Goal: Task Accomplishment & Management: Use online tool/utility

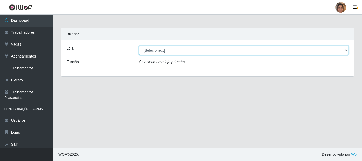
click at [347, 53] on select "[Selecione...] Mar Vermelho - CEASA Mar Vermelho - Centro de Distribuição" at bounding box center [243, 50] width 209 height 9
select select "474"
click at [139, 46] on select "[Selecione...] Mar Vermelho - CEASA Mar Vermelho - Centro de Distribuição" at bounding box center [243, 50] width 209 height 9
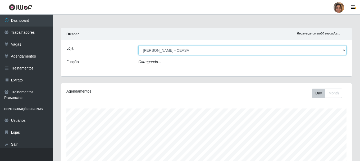
scroll to position [110, 291]
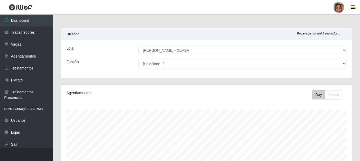
click at [347, 62] on div "[Selecione...] Repositor Repositor + Repositor ++" at bounding box center [242, 63] width 216 height 9
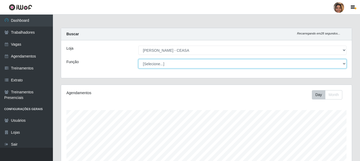
click at [344, 63] on select "[Selecione...] Repositor Repositor + Repositor ++" at bounding box center [242, 63] width 208 height 9
select select "24"
click at [138, 59] on select "[Selecione...] Repositor Repositor + Repositor ++" at bounding box center [242, 63] width 208 height 9
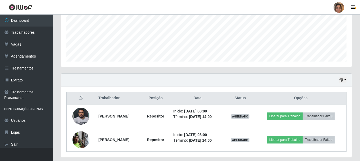
scroll to position [144, 0]
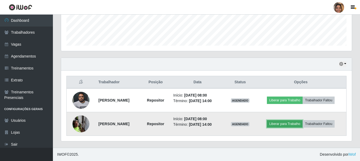
click at [290, 122] on button "Liberar para Trabalho" at bounding box center [285, 123] width 36 height 7
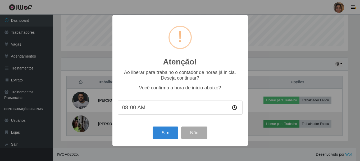
scroll to position [110, 288]
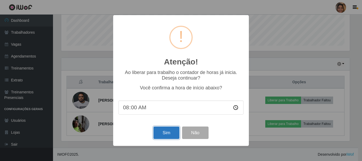
click at [161, 135] on button "Sim" at bounding box center [166, 132] width 26 height 12
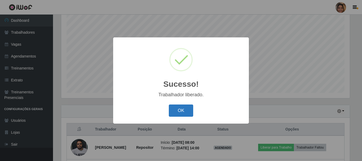
click at [175, 111] on button "OK" at bounding box center [181, 110] width 25 height 12
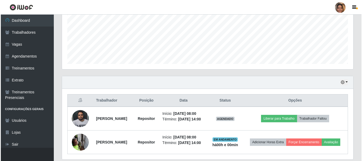
scroll to position [152, 0]
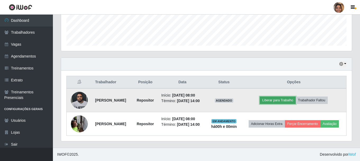
click at [293, 96] on button "Liberar para Trabalho" at bounding box center [278, 99] width 36 height 7
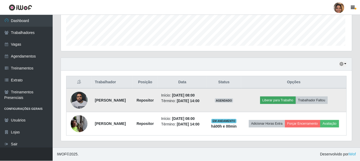
scroll to position [110, 288]
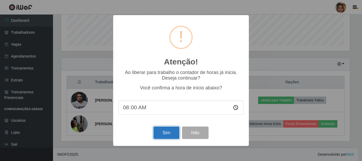
click at [160, 132] on button "Sim" at bounding box center [166, 132] width 26 height 12
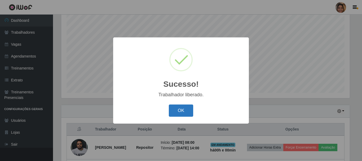
click at [188, 112] on button "OK" at bounding box center [181, 110] width 25 height 12
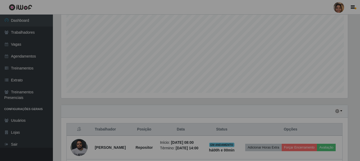
scroll to position [110, 291]
